Goal: Information Seeking & Learning: Learn about a topic

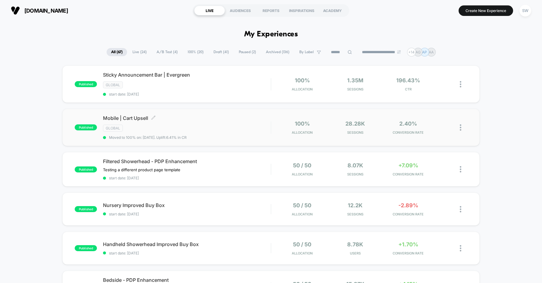
scroll to position [96, 0]
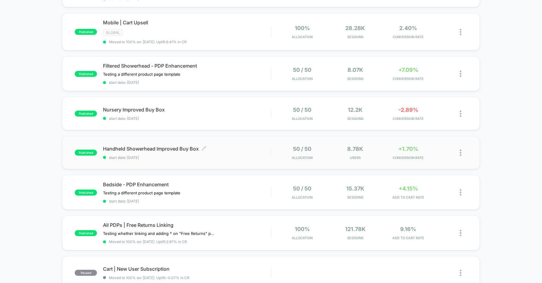
click at [242, 147] on span "Handheld Showerhead Improved Buy Box Click to edit experience details" at bounding box center [187, 149] width 168 height 6
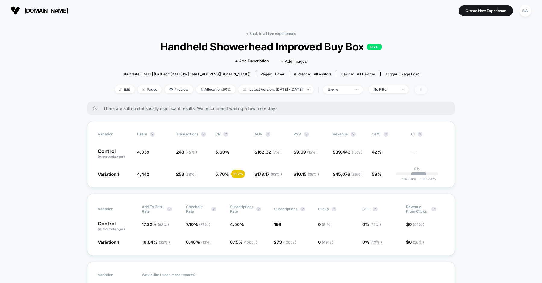
click at [422, 90] on icon at bounding box center [421, 90] width 4 height 4
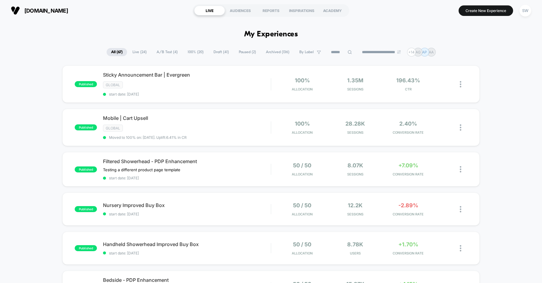
click at [132, 51] on span "Live ( 24 )" at bounding box center [139, 52] width 23 height 8
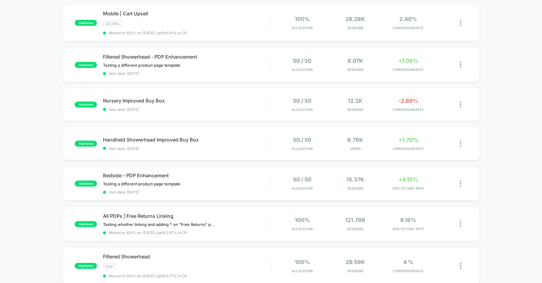
scroll to position [100, 0]
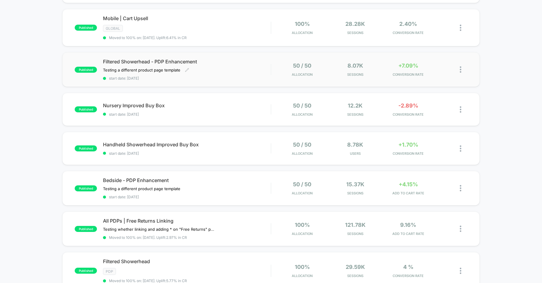
click at [203, 63] on div "Filtered Showerhead - PDP Enhancement Testing a different product page template…" at bounding box center [187, 70] width 168 height 22
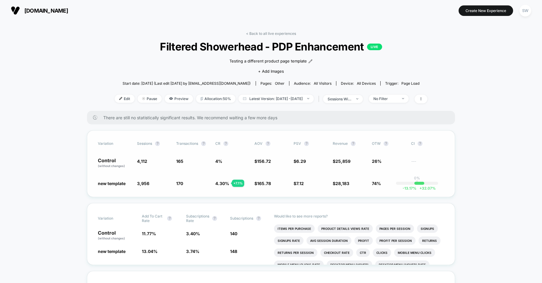
scroll to position [38, 0]
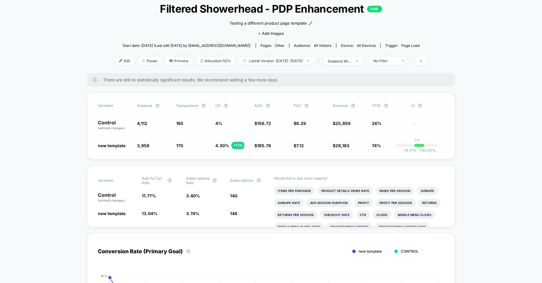
click at [376, 111] on div "Variation Sessions ? Transactions ? CR ? AOV ? PSV ? Revenue ? OTW ? CI ? Contr…" at bounding box center [271, 126] width 368 height 67
click at [422, 61] on icon at bounding box center [421, 61] width 4 height 4
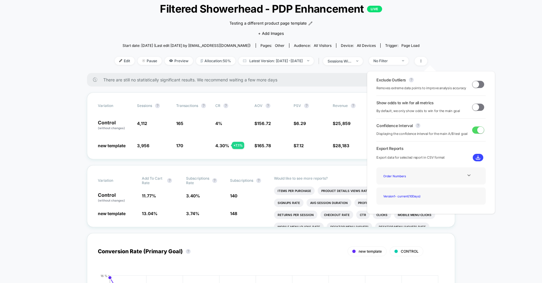
click at [477, 107] on span at bounding box center [478, 107] width 12 height 7
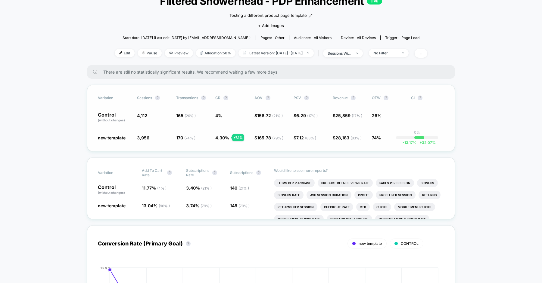
scroll to position [42, 0]
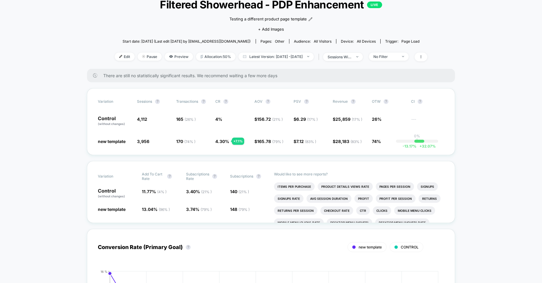
click at [394, 61] on div "< Back to all live experiences Filtered Showerhead - PDP Enhancement LIVE Testi…" at bounding box center [271, 29] width 312 height 80
click at [395, 59] on span "No Filter" at bounding box center [389, 57] width 40 height 8
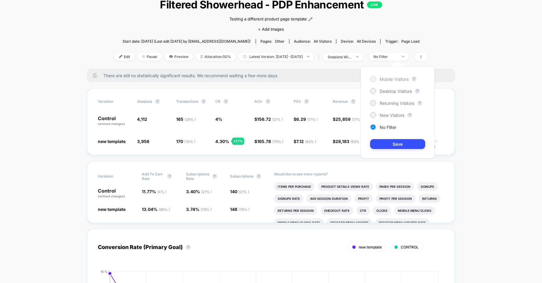
click at [391, 81] on span "Mobile Visitors" at bounding box center [393, 79] width 29 height 5
click at [397, 89] on span "Desktop Visitors" at bounding box center [395, 91] width 32 height 5
click at [396, 146] on button "Save" at bounding box center [397, 144] width 55 height 10
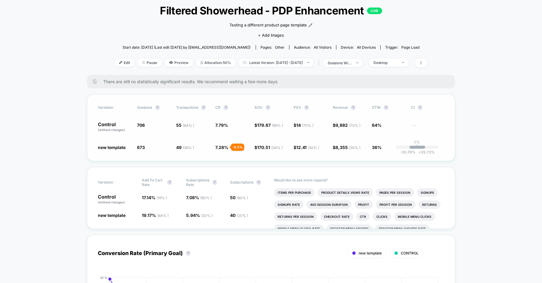
scroll to position [35, 0]
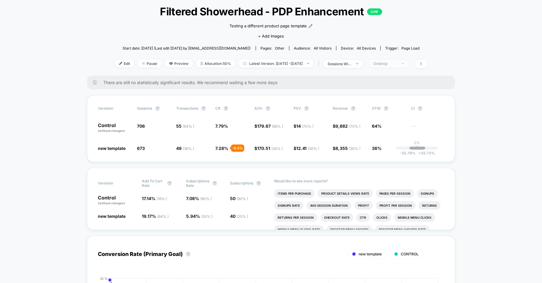
click at [405, 60] on span "Desktop" at bounding box center [389, 64] width 40 height 8
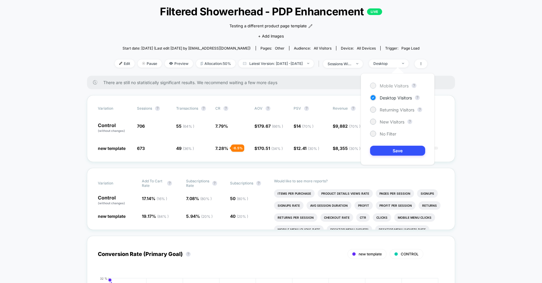
click at [392, 84] on span "Mobile Visitors" at bounding box center [393, 85] width 29 height 5
click at [395, 146] on button "Save" at bounding box center [397, 151] width 55 height 10
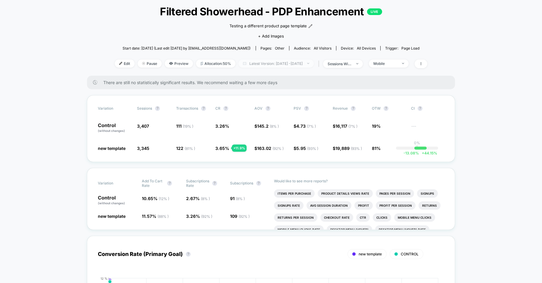
click at [283, 67] on span "Latest Version: [DATE] - [DATE]" at bounding box center [275, 64] width 75 height 8
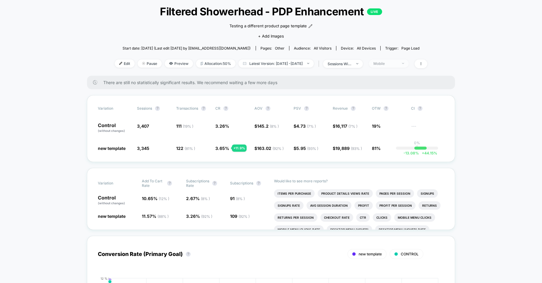
click at [397, 61] on div "Mobile" at bounding box center [385, 63] width 24 height 5
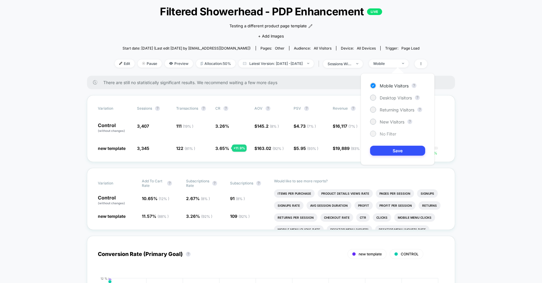
click at [388, 135] on span "No Filter" at bounding box center [387, 133] width 17 height 5
click at [388, 152] on button "Save" at bounding box center [397, 151] width 55 height 10
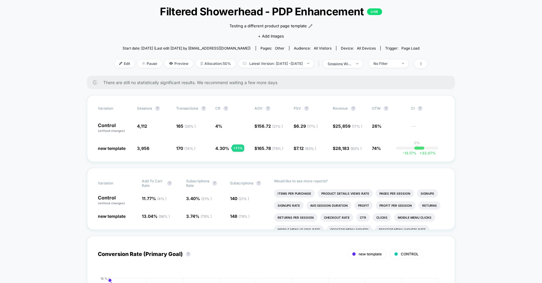
click at [147, 38] on div "< Back to all live experiences Filtered Showerhead - PDP Enhancement LIVE Testi…" at bounding box center [271, 36] width 312 height 80
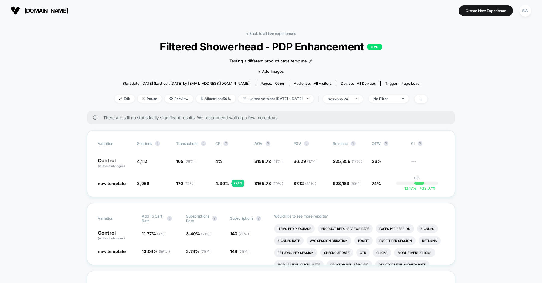
click at [268, 36] on div "< Back to all live experiences Filtered Showerhead - PDP Enhancement LIVE Testi…" at bounding box center [271, 71] width 312 height 80
click at [269, 33] on link "< Back to all live experiences" at bounding box center [271, 33] width 50 height 5
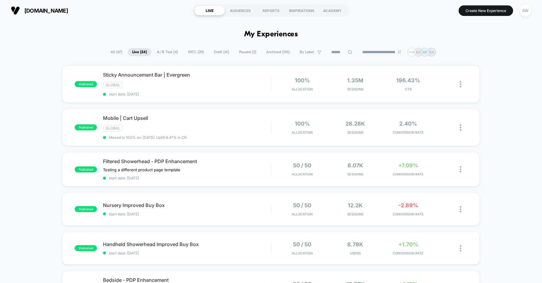
scroll to position [45, 0]
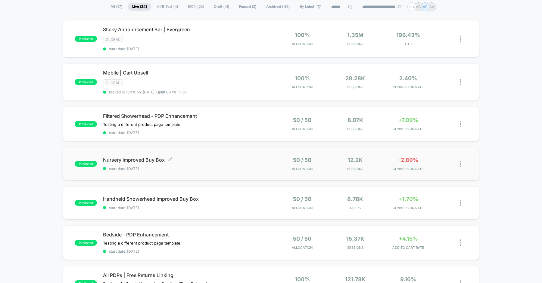
click at [197, 164] on div "Nursery Improved Buy Box Click to edit experience details Click to edit experie…" at bounding box center [187, 164] width 168 height 14
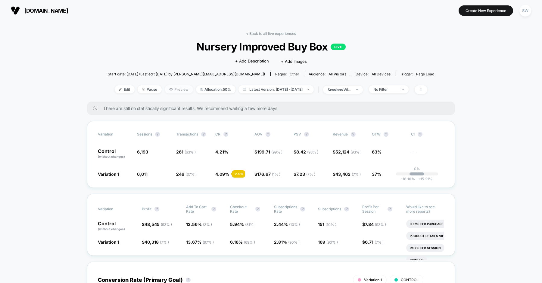
click at [170, 89] on span "Preview" at bounding box center [179, 89] width 28 height 8
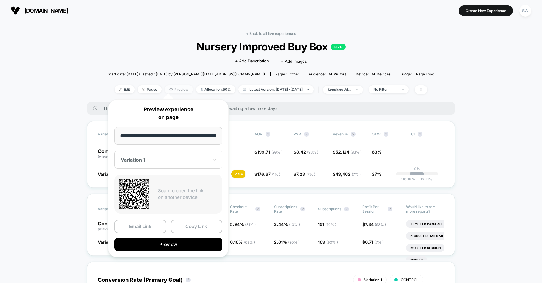
scroll to position [0, 31]
click at [173, 247] on button "Preview" at bounding box center [168, 245] width 108 height 14
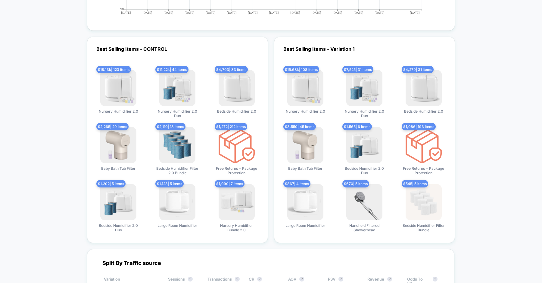
scroll to position [1866, 0]
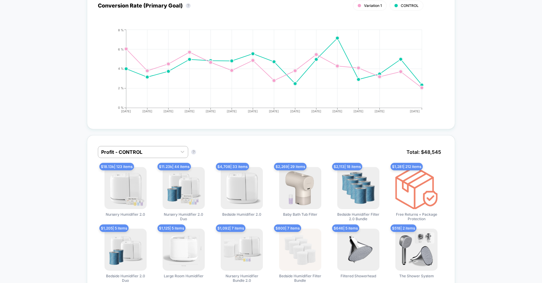
scroll to position [0, 0]
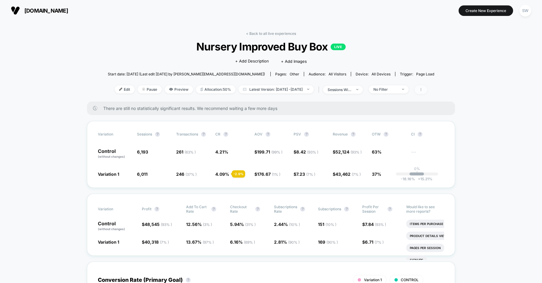
click at [427, 92] on span at bounding box center [420, 89] width 13 height 9
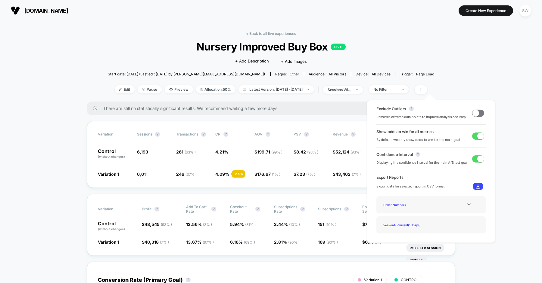
click at [477, 113] on span at bounding box center [478, 113] width 12 height 7
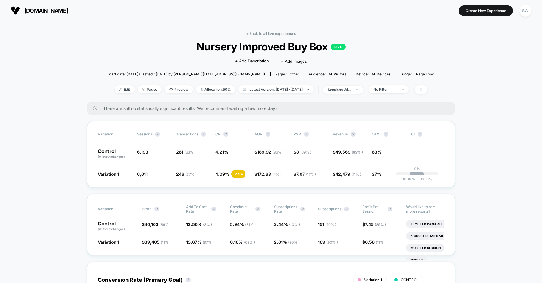
scroll to position [26, 0]
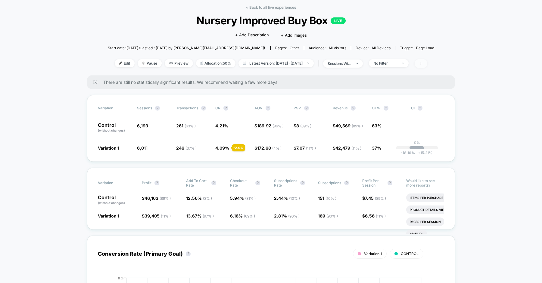
click at [427, 67] on span at bounding box center [420, 63] width 13 height 9
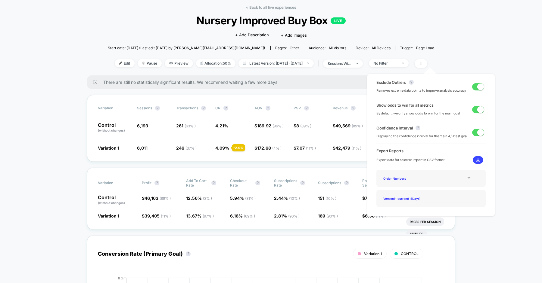
click at [478, 86] on span at bounding box center [480, 86] width 7 height 7
click at [467, 70] on div "Exclude Outliers ? Removes extreme data points to improve analysis accuracy Sho…" at bounding box center [431, 145] width 140 height 155
click at [472, 87] on span at bounding box center [475, 86] width 7 height 7
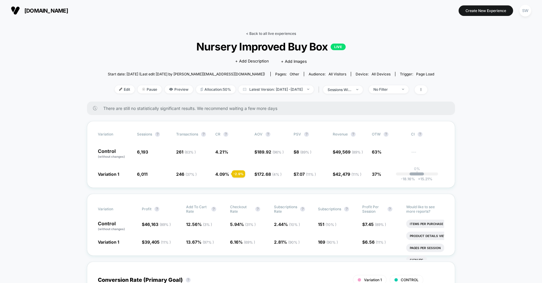
click at [257, 32] on link "< Back to all live experiences" at bounding box center [271, 33] width 50 height 5
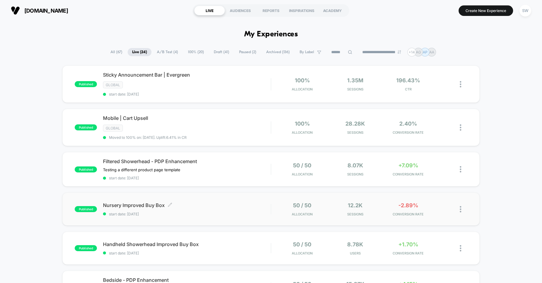
click at [193, 204] on span "Nursery Improved Buy Box Click to edit experience details" at bounding box center [187, 206] width 168 height 6
click at [218, 242] on span "Handheld Showerhead Improved Buy Box Click to edit experience details" at bounding box center [187, 245] width 168 height 6
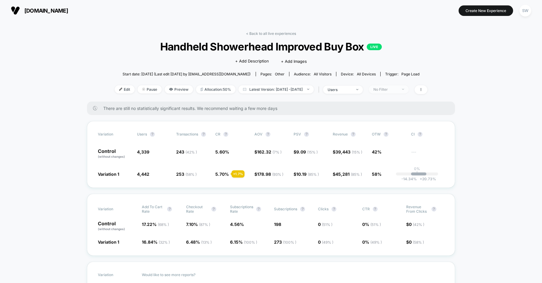
click at [396, 89] on div "No Filter" at bounding box center [385, 89] width 24 height 5
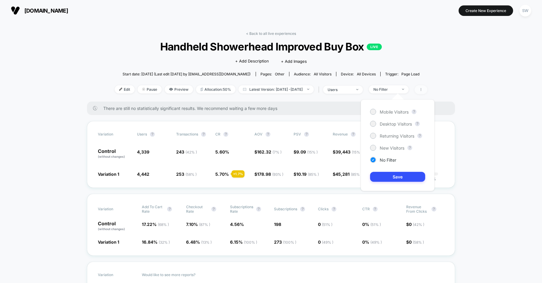
click at [427, 90] on span at bounding box center [420, 89] width 13 height 9
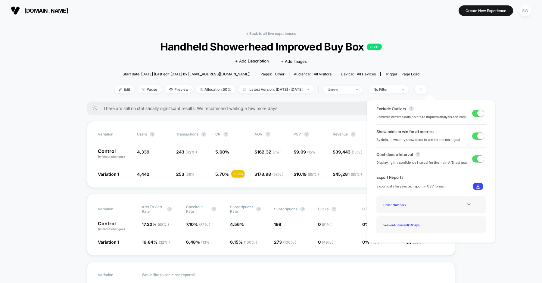
click at [477, 113] on span at bounding box center [480, 113] width 7 height 7
click at [476, 113] on span at bounding box center [475, 113] width 7 height 7
click at [354, 87] on span "users" at bounding box center [343, 90] width 40 height 8
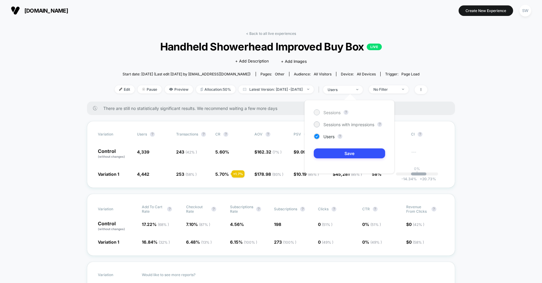
click at [320, 113] on div "Sessions" at bounding box center [327, 113] width 27 height 6
click at [339, 151] on button "Save" at bounding box center [349, 154] width 71 height 10
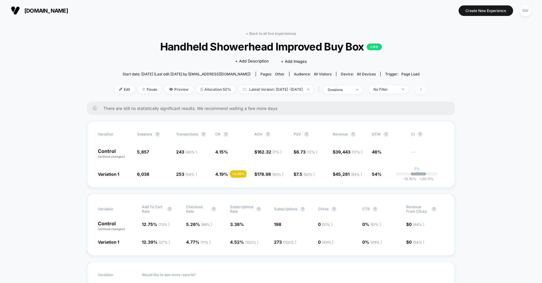
click at [427, 91] on span at bounding box center [420, 89] width 13 height 9
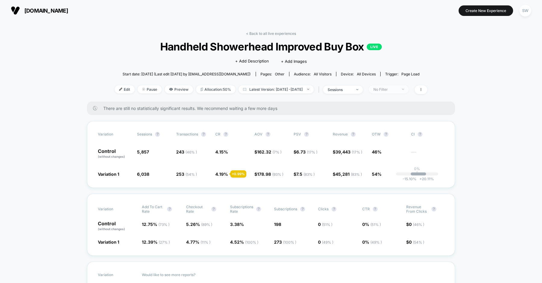
click at [397, 91] on div "No Filter" at bounding box center [385, 89] width 24 height 5
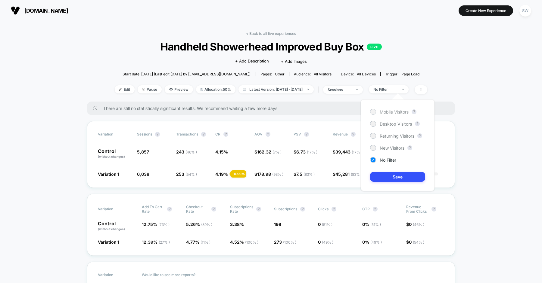
click at [395, 113] on span "Mobile Visitors" at bounding box center [393, 112] width 29 height 5
click at [394, 181] on button "Save" at bounding box center [397, 177] width 55 height 10
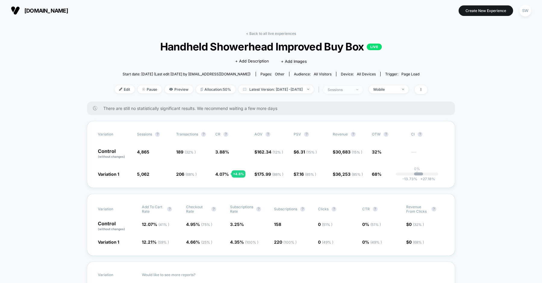
click at [351, 89] on div "sessions" at bounding box center [339, 90] width 24 height 5
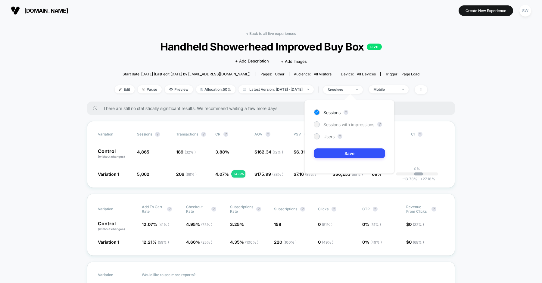
click at [345, 124] on span "Sessions with impressions" at bounding box center [348, 124] width 51 height 5
click at [348, 153] on button "Save" at bounding box center [349, 154] width 71 height 10
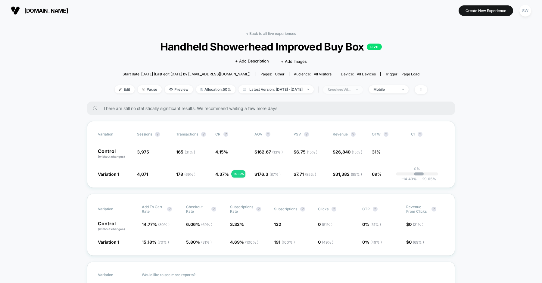
click at [353, 86] on span "sessions with impression" at bounding box center [343, 90] width 40 height 8
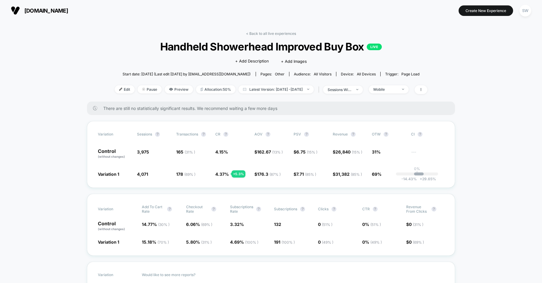
click at [397, 85] on div "< Back to all live experiences Handheld Showerhead Improved Buy Box LIVE Click …" at bounding box center [271, 66] width 312 height 70
click at [396, 87] on span "Mobile" at bounding box center [389, 89] width 40 height 8
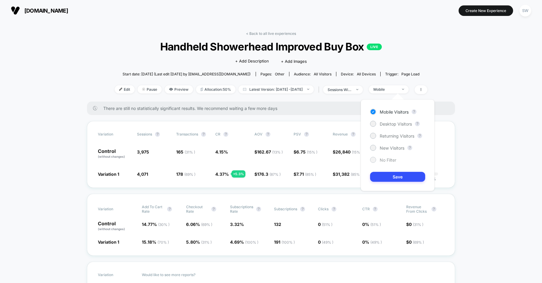
click at [388, 159] on span "No Filter" at bounding box center [387, 160] width 17 height 5
click at [387, 173] on button "Save" at bounding box center [397, 177] width 55 height 10
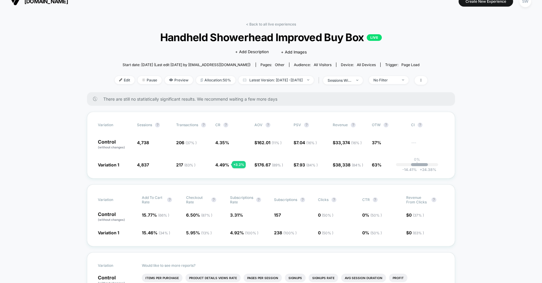
scroll to position [4, 0]
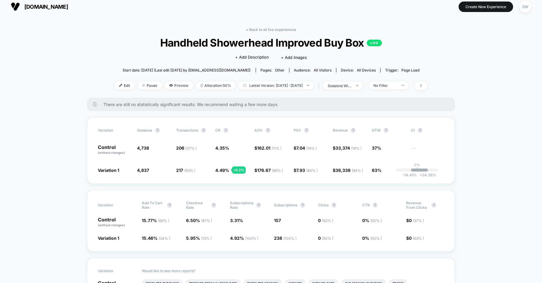
click at [256, 30] on link "< Back to all live experiences" at bounding box center [271, 29] width 50 height 5
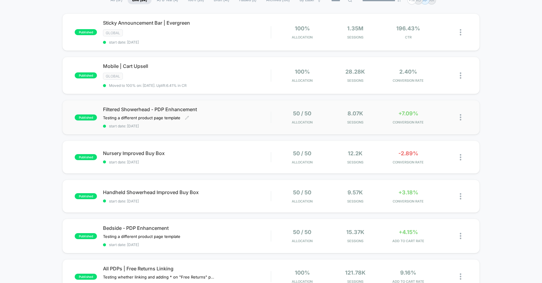
scroll to position [65, 0]
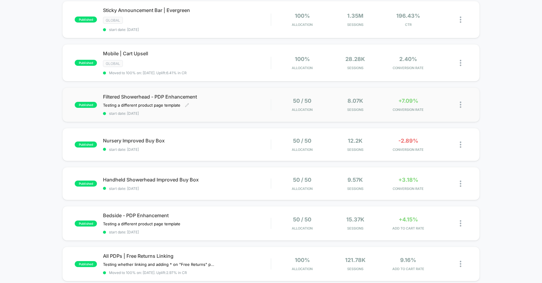
click at [215, 106] on div "Filtered Showerhead - PDP Enhancement Testing a different product page template…" at bounding box center [187, 105] width 168 height 22
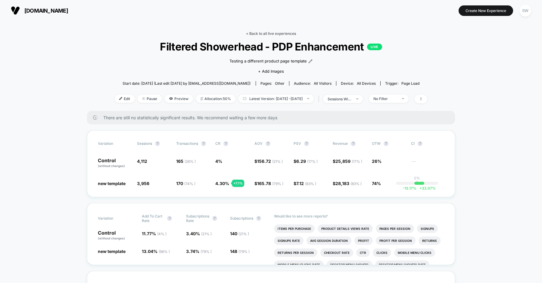
click at [265, 32] on link "< Back to all live experiences" at bounding box center [271, 33] width 50 height 5
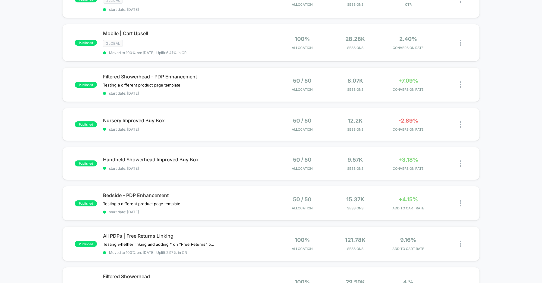
scroll to position [113, 0]
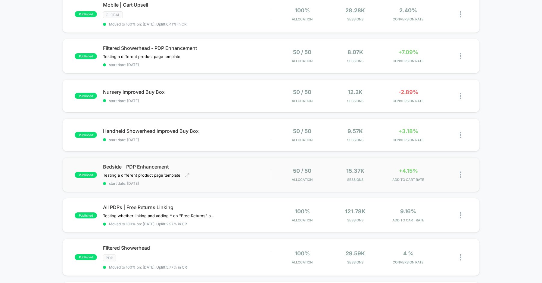
click at [216, 167] on span "Bedside - PDP Enhancement" at bounding box center [187, 167] width 168 height 6
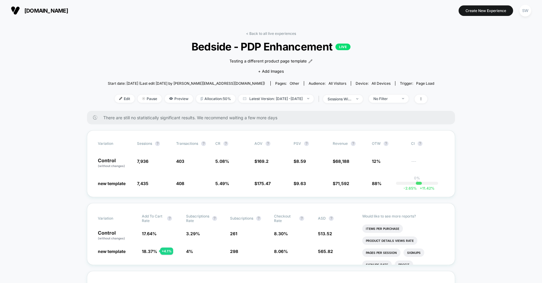
scroll to position [40, 0]
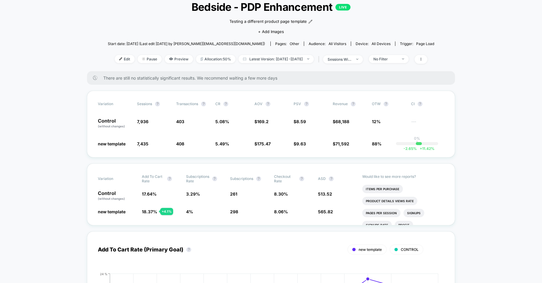
click at [408, 59] on span "No Filter" at bounding box center [389, 59] width 40 height 8
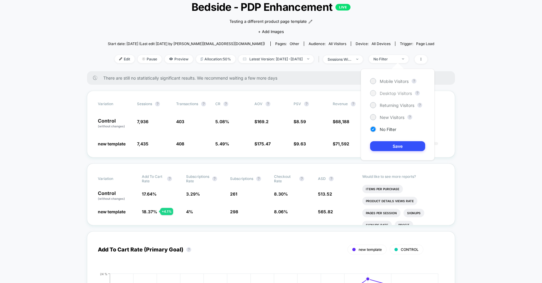
click at [402, 94] on span "Desktop Visitors" at bounding box center [395, 93] width 32 height 5
click at [399, 149] on button "Save" at bounding box center [397, 146] width 55 height 10
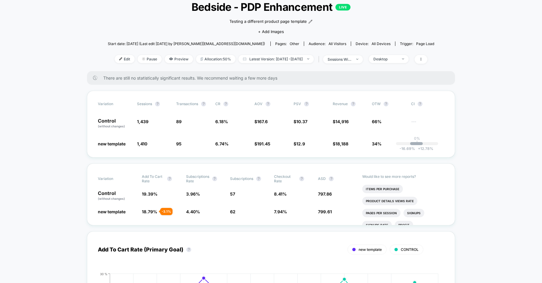
click at [108, 33] on div "< Back to all live experiences Bedside - PDP Enhancement LIVE Testing a differe…" at bounding box center [271, 32] width 326 height 80
click at [403, 56] on span "Desktop" at bounding box center [389, 59] width 40 height 8
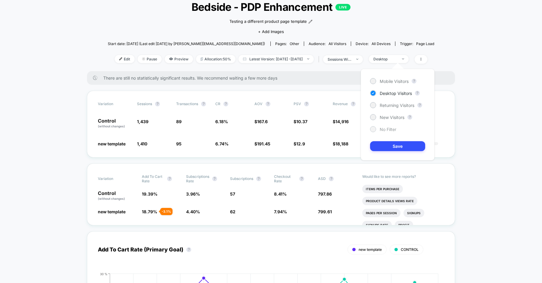
click at [390, 131] on span "No Filter" at bounding box center [387, 129] width 17 height 5
click at [388, 143] on button "Save" at bounding box center [397, 146] width 55 height 10
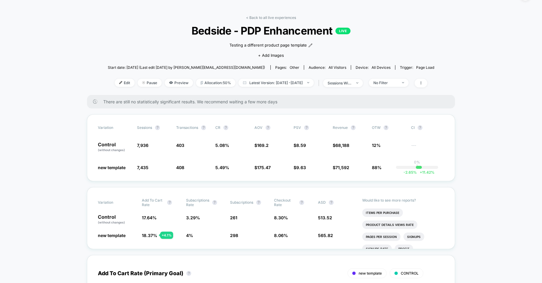
scroll to position [0, 0]
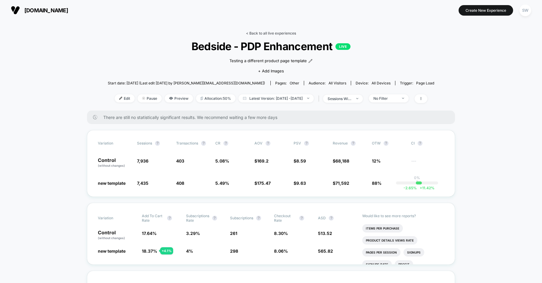
click at [253, 32] on link "< Back to all live experiences" at bounding box center [271, 33] width 50 height 5
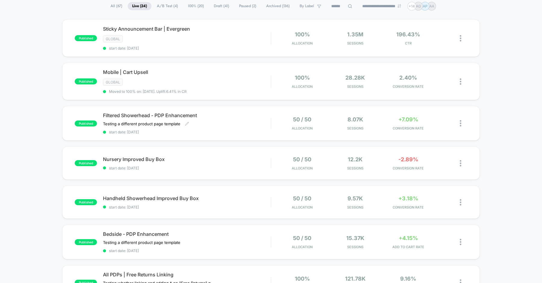
scroll to position [47, 0]
click at [199, 156] on span "Nursery Improved Buy Box Click to edit experience details" at bounding box center [187, 159] width 168 height 6
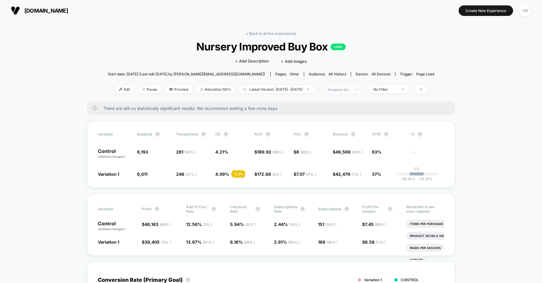
scroll to position [15, 0]
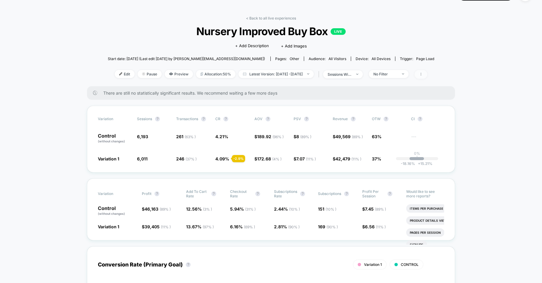
click at [427, 78] on span at bounding box center [420, 74] width 13 height 9
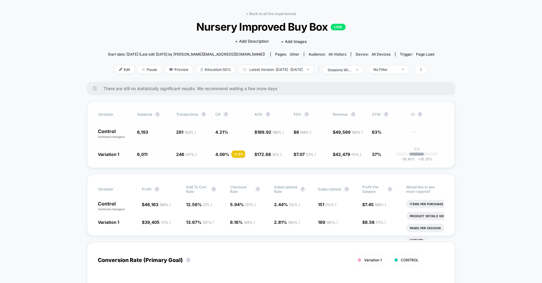
scroll to position [20, 0]
